Goal: Download file/media

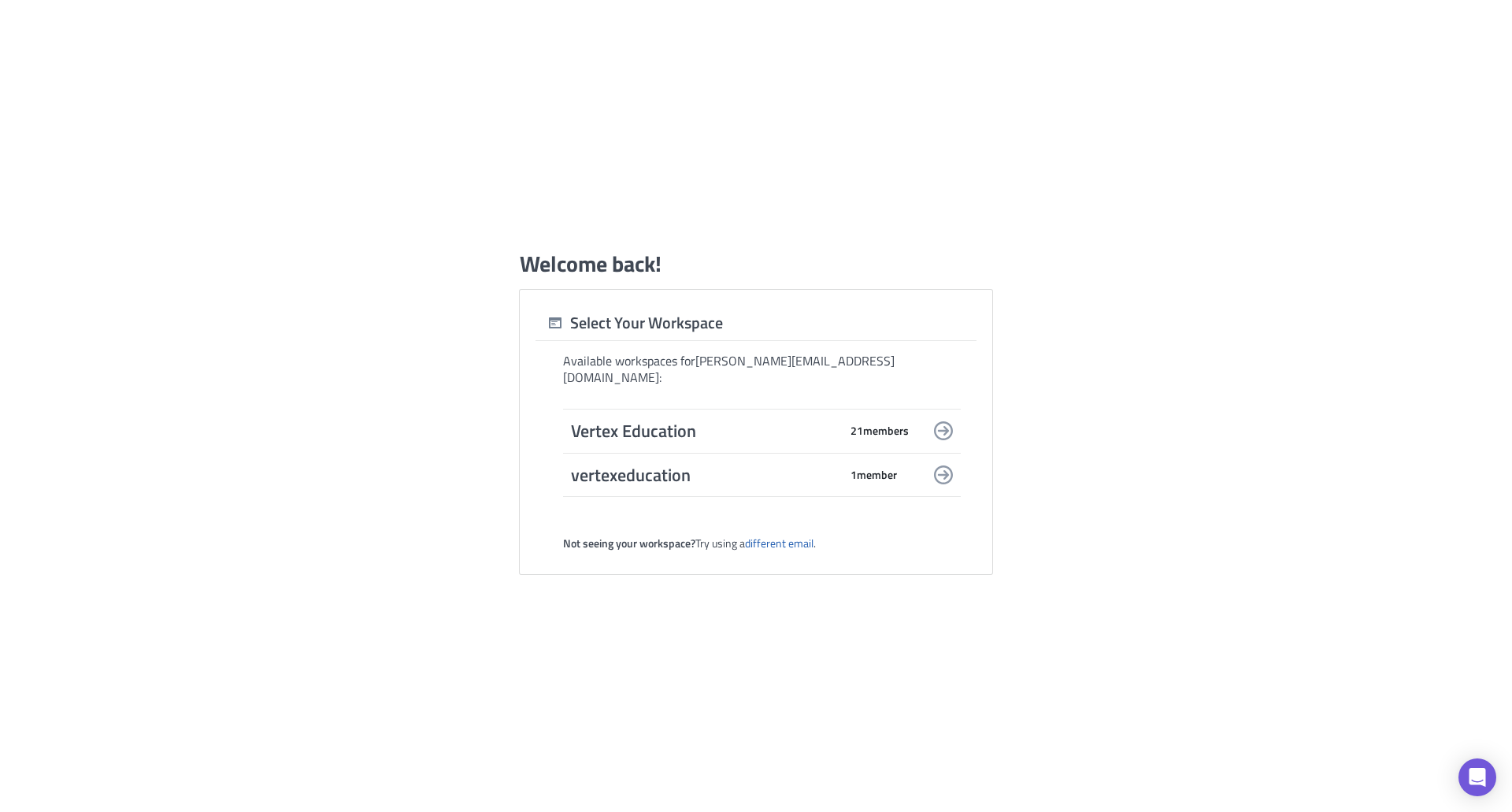
click at [795, 427] on span "Vertex Education" at bounding box center [705, 430] width 268 height 22
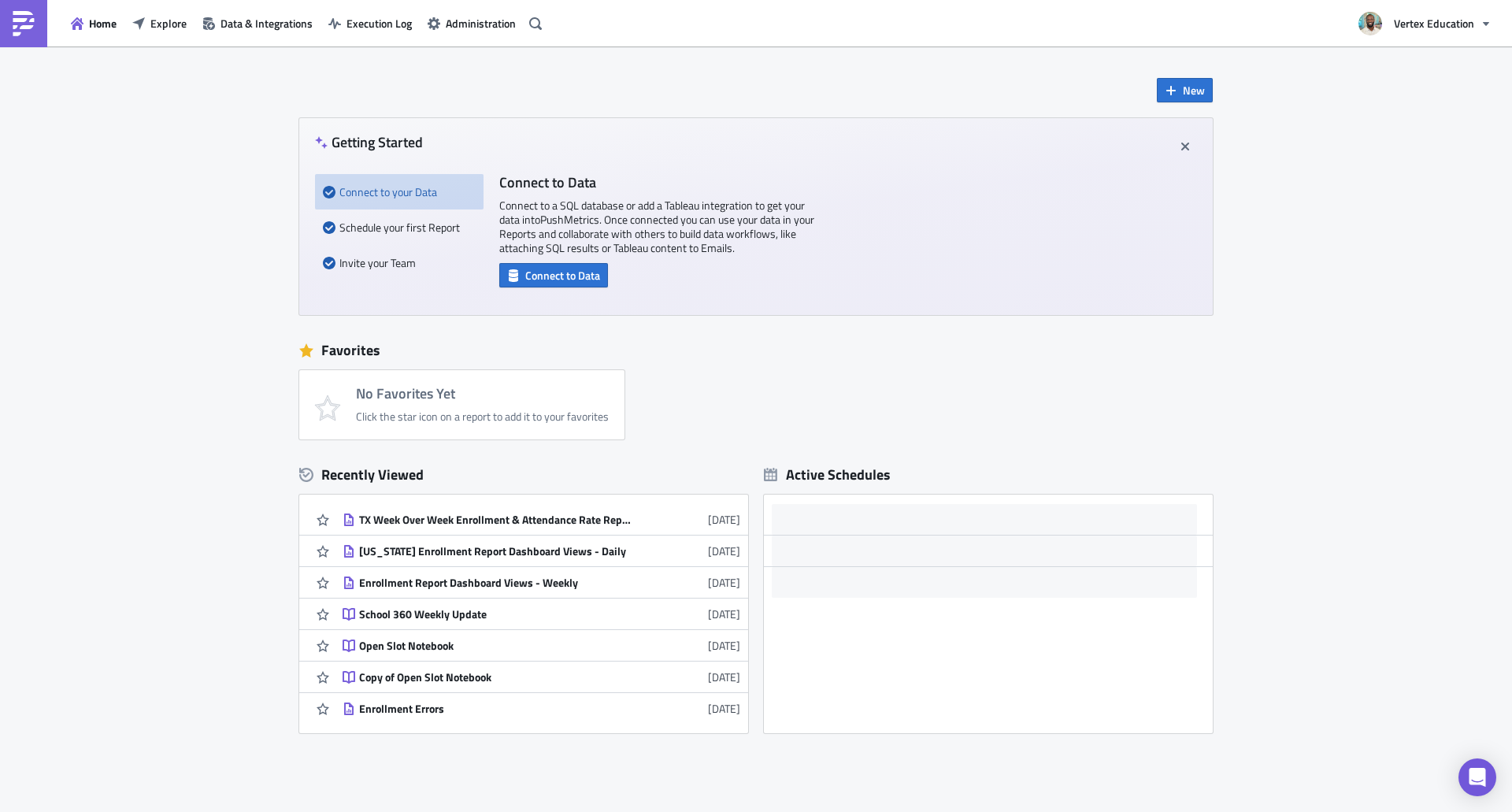
scroll to position [77, 0]
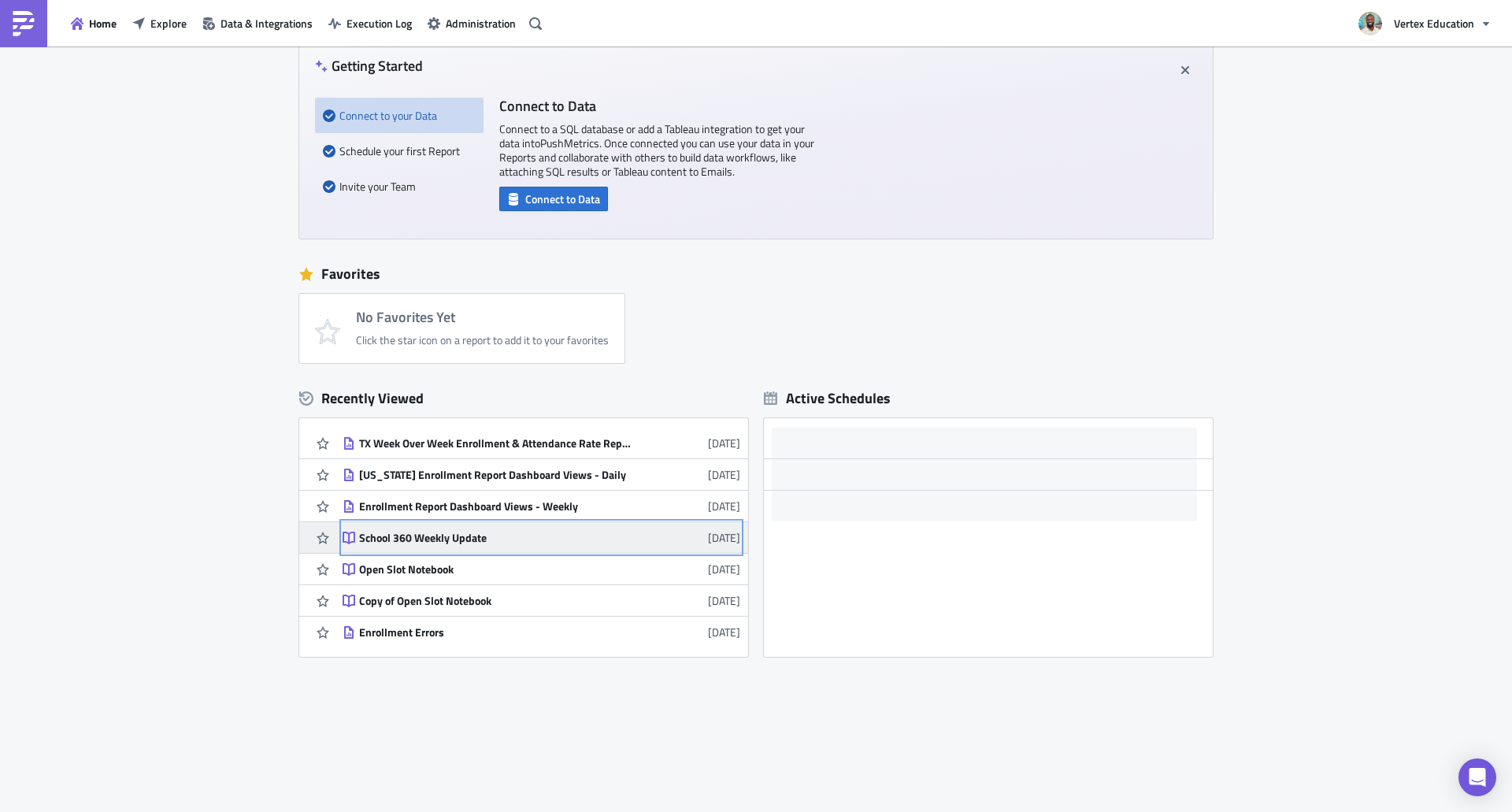
click at [448, 542] on div "School 360 Weekly Update" at bounding box center [496, 537] width 276 height 14
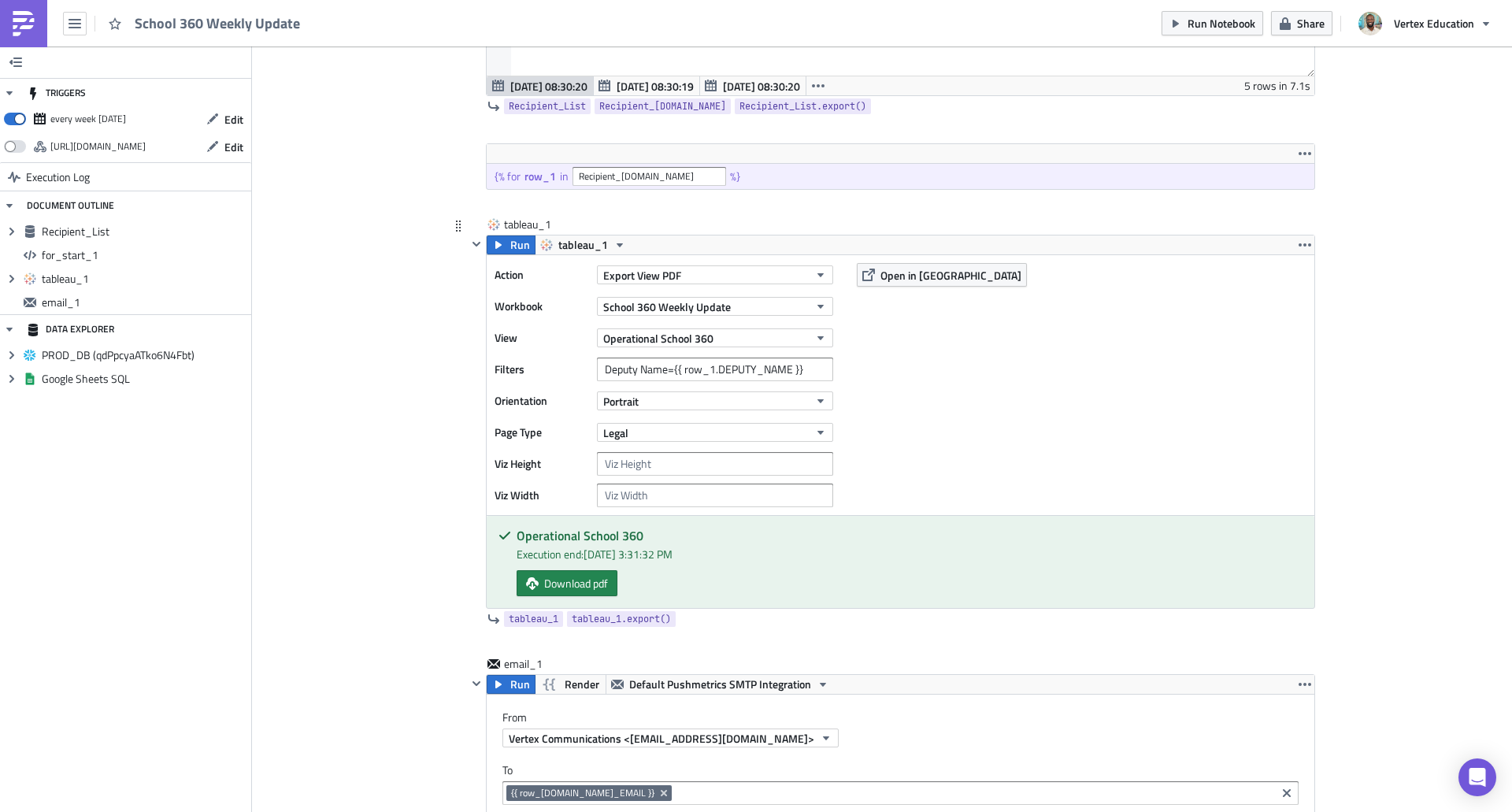
scroll to position [394, 0]
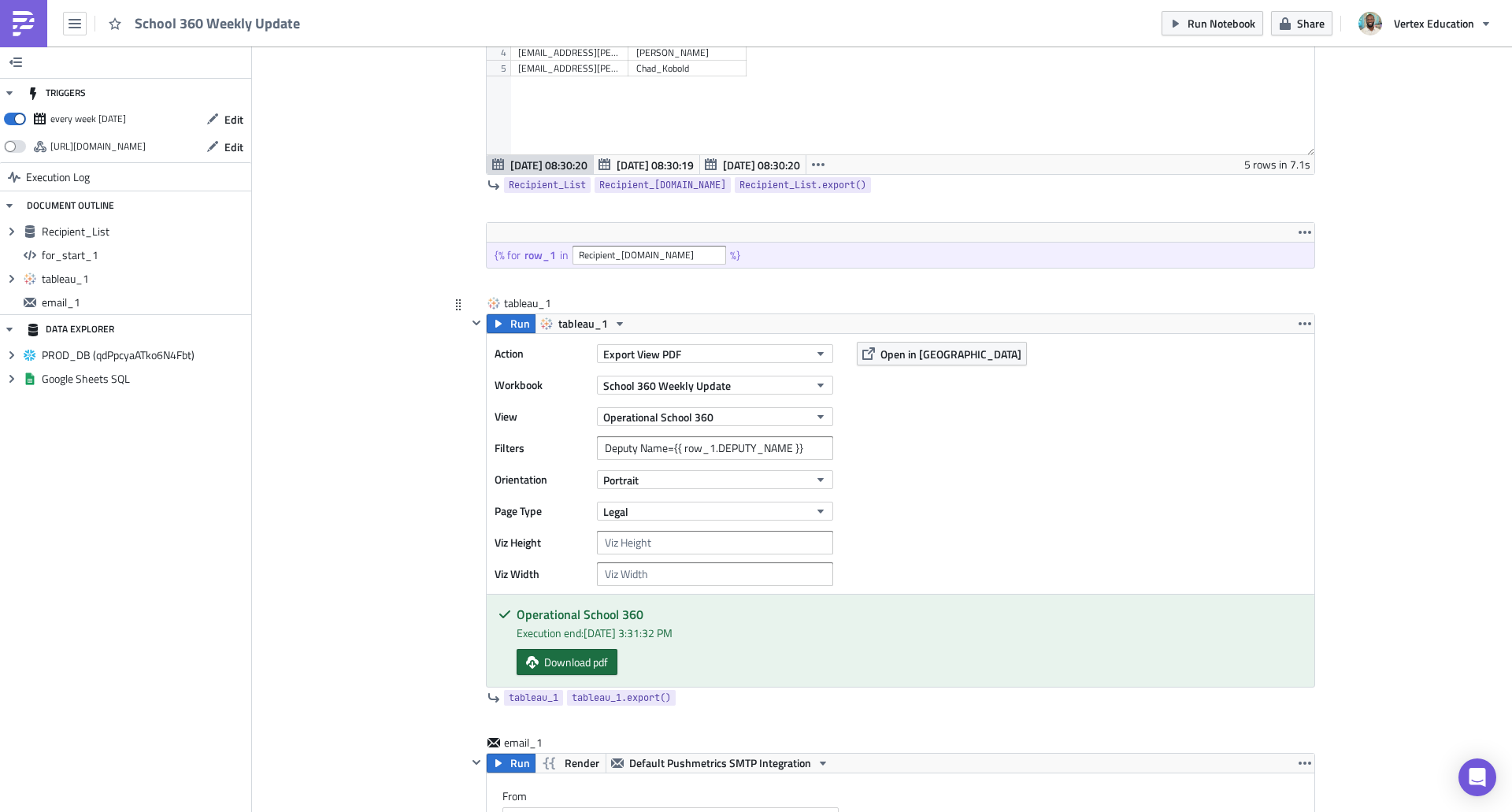
click at [585, 662] on span "Download pdf" at bounding box center [576, 662] width 63 height 17
